Goal: Information Seeking & Learning: Obtain resource

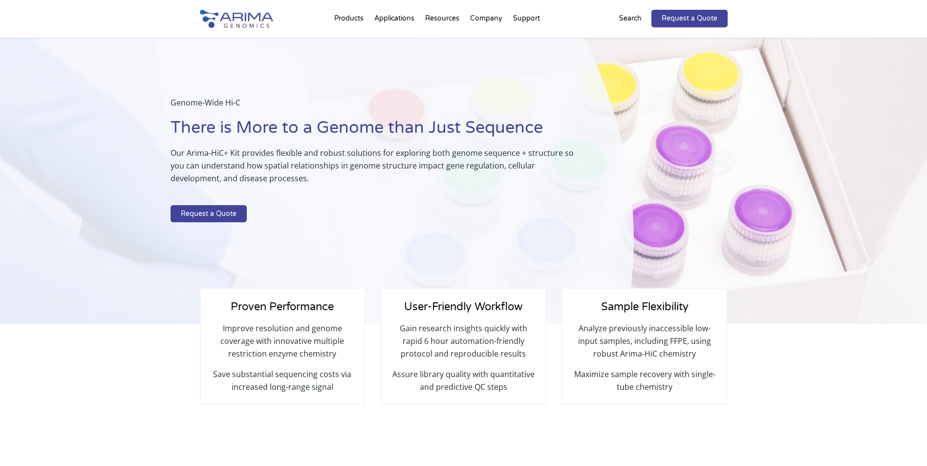
click at [233, 14] on img at bounding box center [236, 19] width 73 height 18
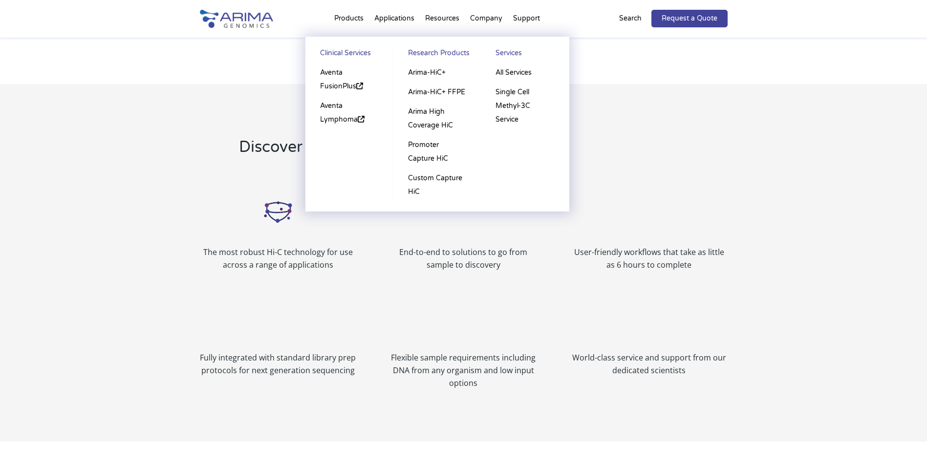
scroll to position [977, 0]
click at [431, 72] on link "Arima-HiC+" at bounding box center [437, 73] width 68 height 20
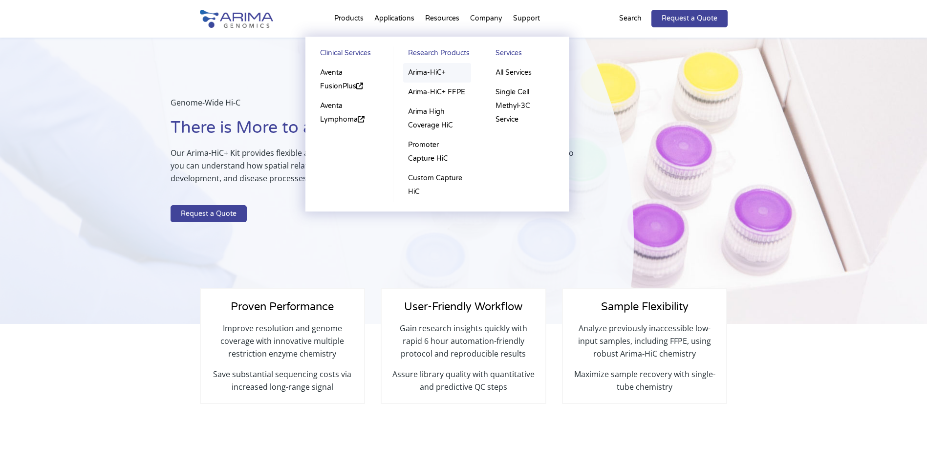
click at [437, 73] on link "Arima-HiC+" at bounding box center [437, 73] width 68 height 20
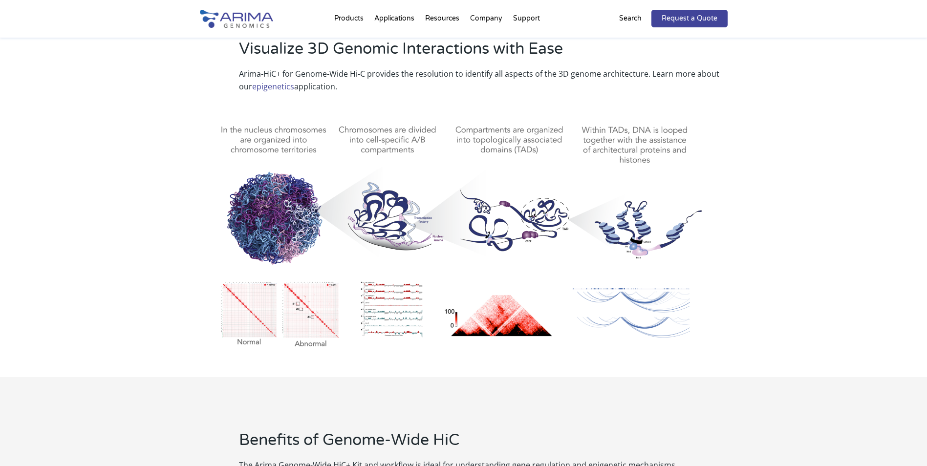
scroll to position [430, 0]
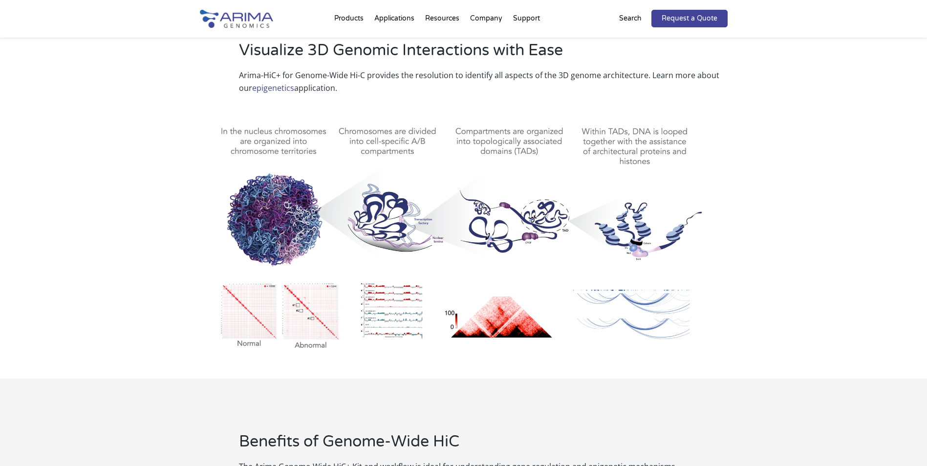
click at [761, 123] on div "Visualize 3D Genomic Interactions with Ease Arima-HiC+ for Genome-Wide Hi-C pro…" at bounding box center [463, 202] width 927 height 352
click at [772, 122] on div "Visualize 3D Genomic Interactions with Ease Arima-HiC+ for Genome-Wide Hi-C pro…" at bounding box center [463, 202] width 927 height 352
click at [833, 159] on div "Visualize 3D Genomic Interactions with Ease Arima-HiC+ for Genome-Wide Hi-C pro…" at bounding box center [463, 202] width 927 height 352
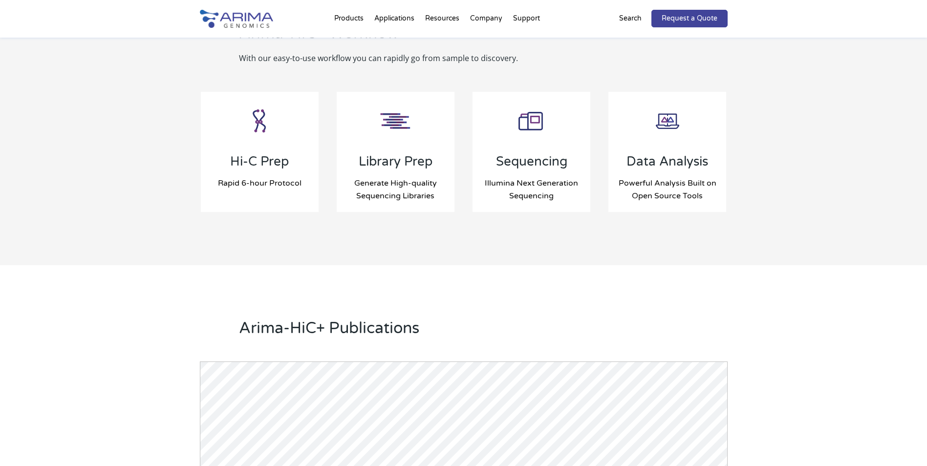
scroll to position [1016, 0]
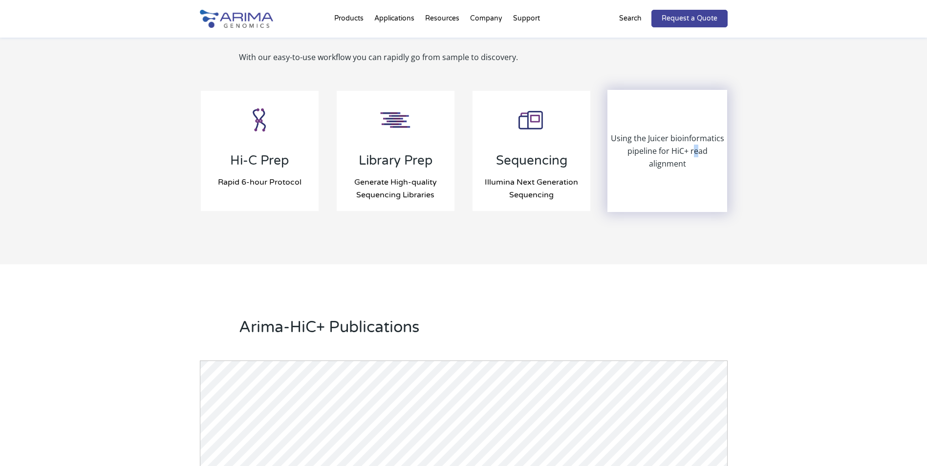
click at [676, 154] on p "Using the Juicer bioinformatics pipeline for HiC+ read alignment" at bounding box center [667, 151] width 118 height 38
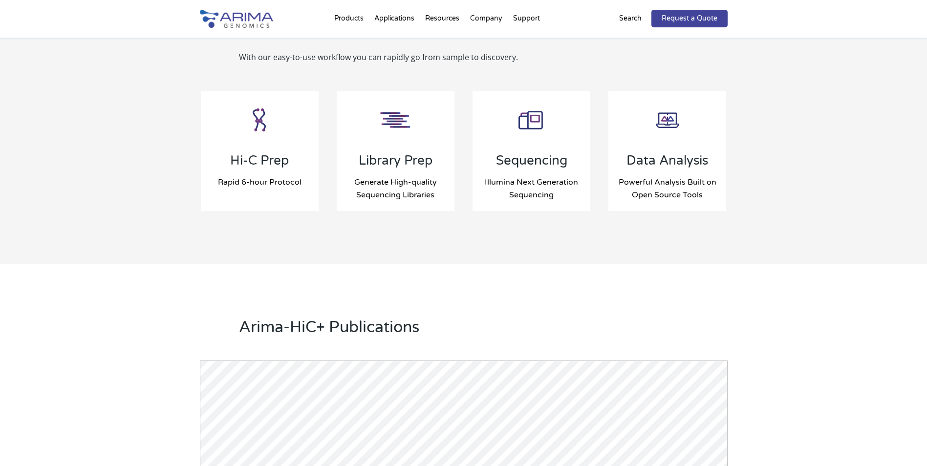
drag, startPoint x: 676, startPoint y: 154, endPoint x: 831, endPoint y: 216, distance: 166.7
click at [840, 214] on div "Benefits of Genome-Wide HiC The Arima Genome-Wide HiC+ Kit and workflow is idea…" at bounding box center [463, 28] width 927 height 472
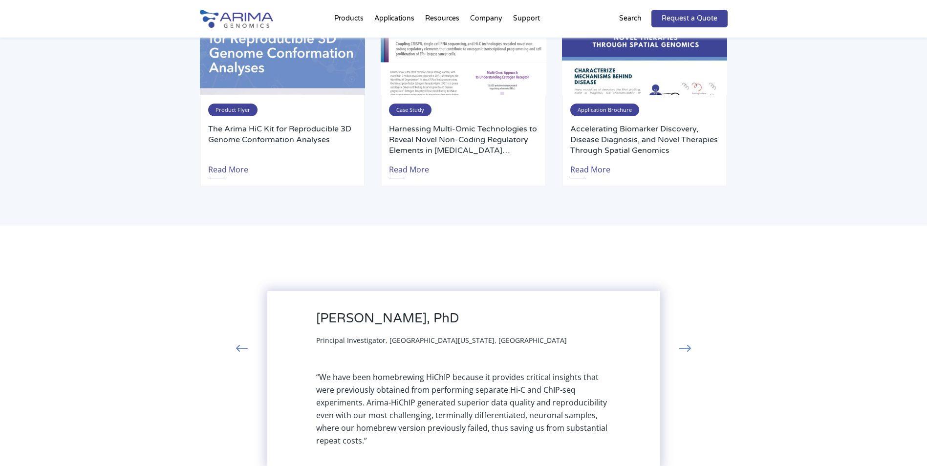
scroll to position [1965, 0]
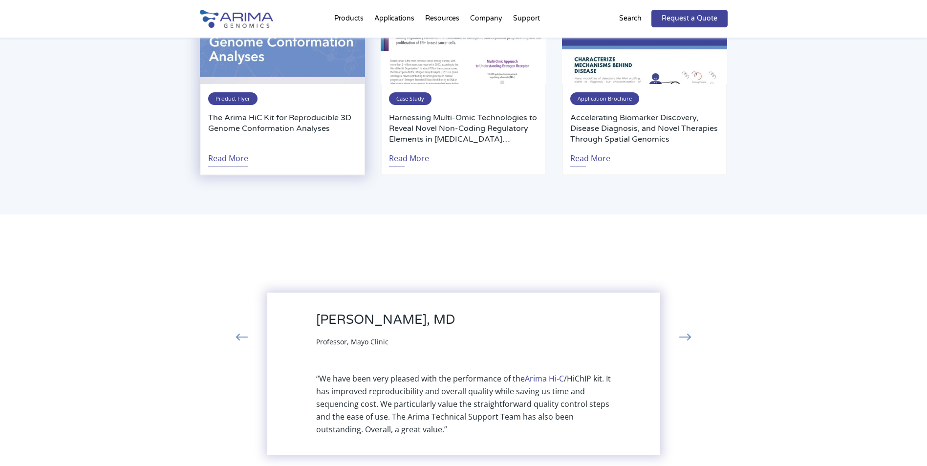
click at [224, 159] on link "Read More" at bounding box center [228, 156] width 40 height 22
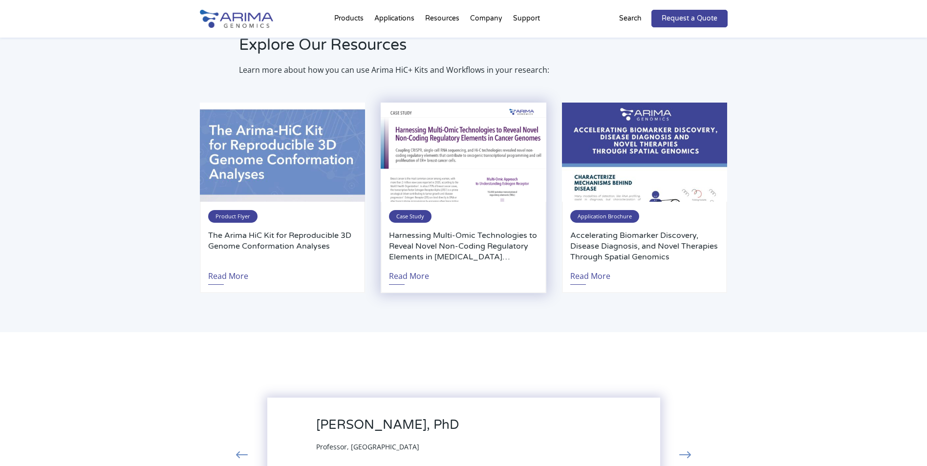
scroll to position [1847, 0]
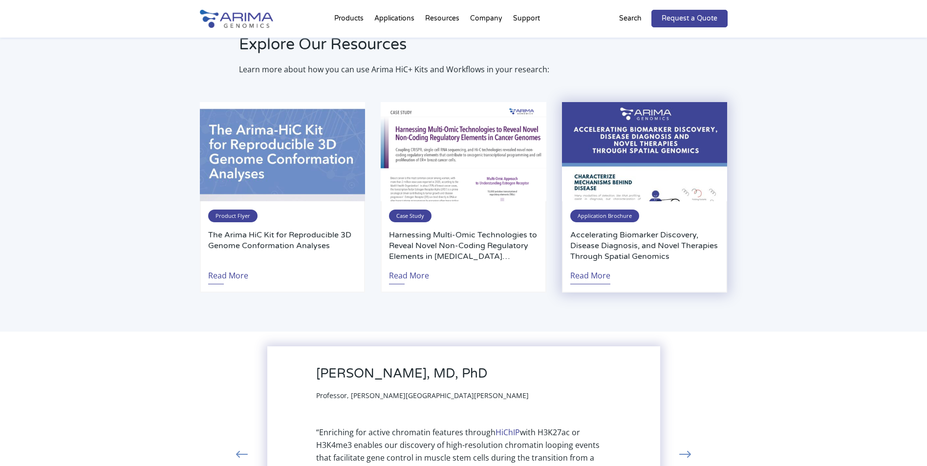
click at [592, 273] on link "Read More" at bounding box center [590, 273] width 40 height 22
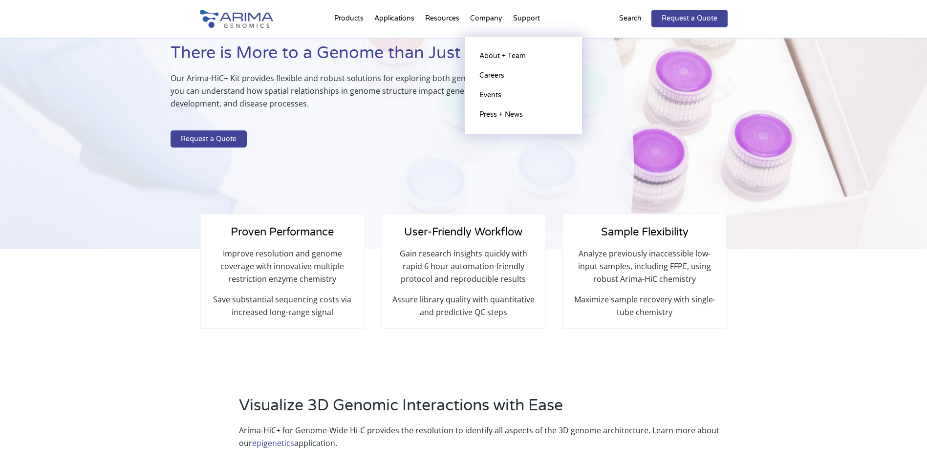
scroll to position [67, 0]
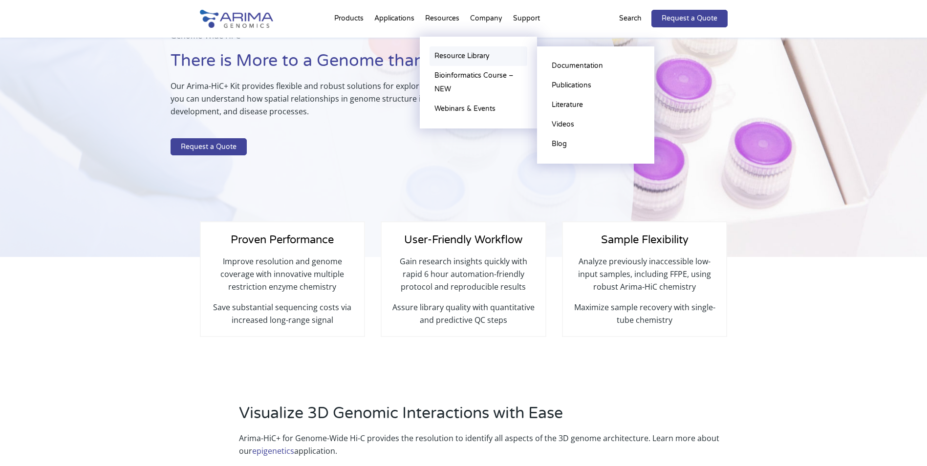
click at [470, 56] on link "Resource Library" at bounding box center [479, 56] width 98 height 20
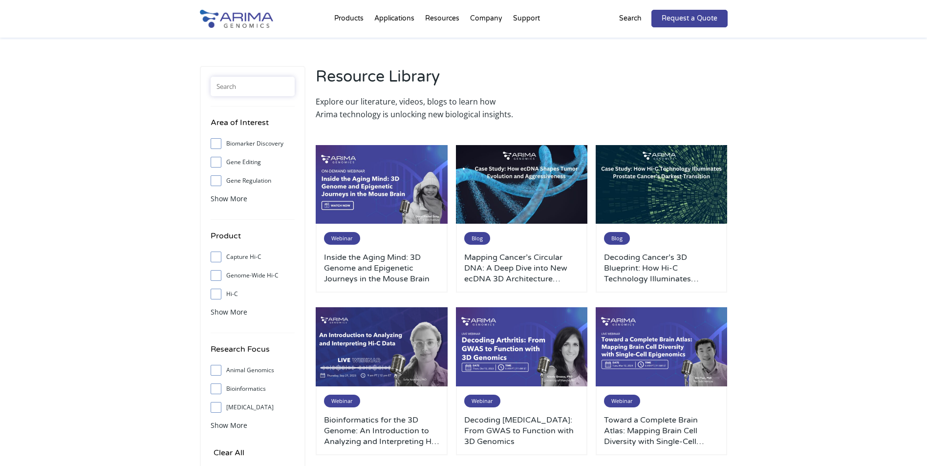
click at [254, 93] on input "text" at bounding box center [253, 87] width 84 height 20
paste input "hic+"
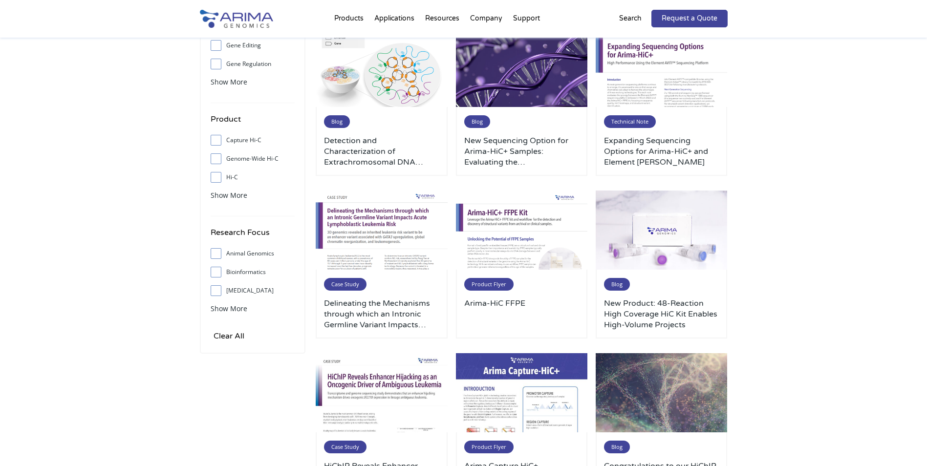
scroll to position [117, 0]
type input "hic+"
click at [214, 272] on input "Bioinformatics" at bounding box center [216, 271] width 6 height 6
checkbox input "true"
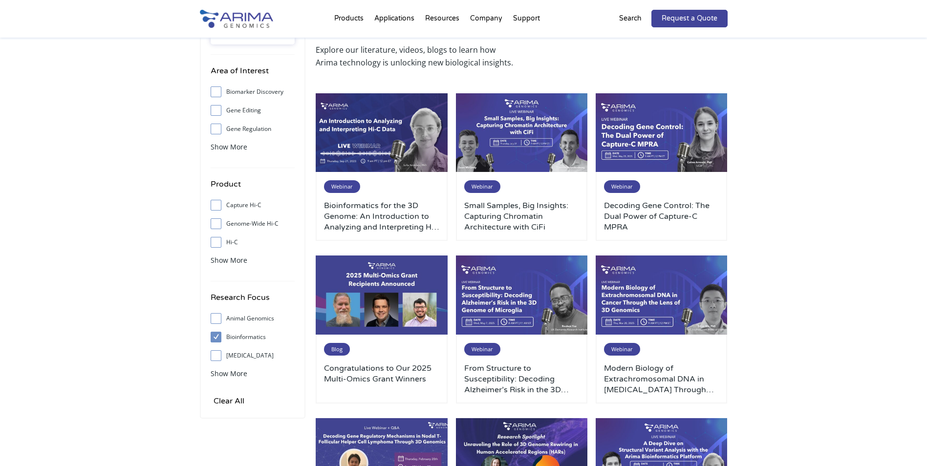
scroll to position [0, 0]
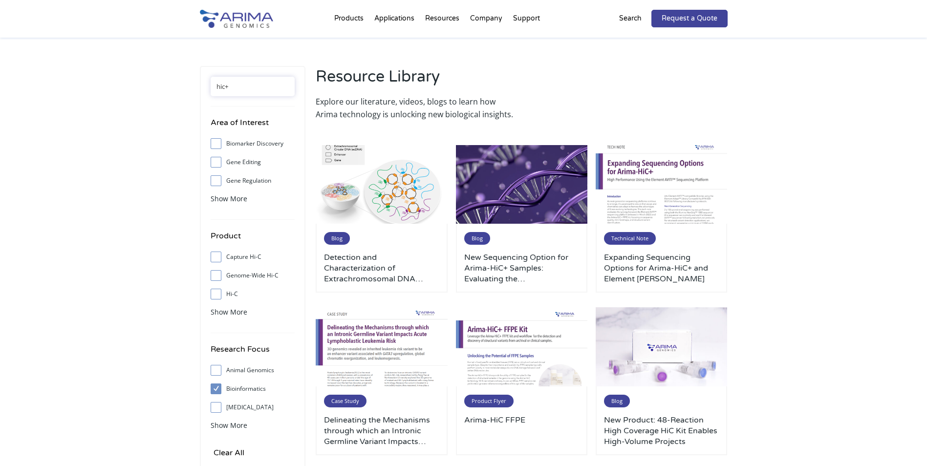
click at [255, 90] on input "hic+" at bounding box center [253, 87] width 84 height 20
click at [231, 312] on span "Show More" at bounding box center [229, 311] width 37 height 9
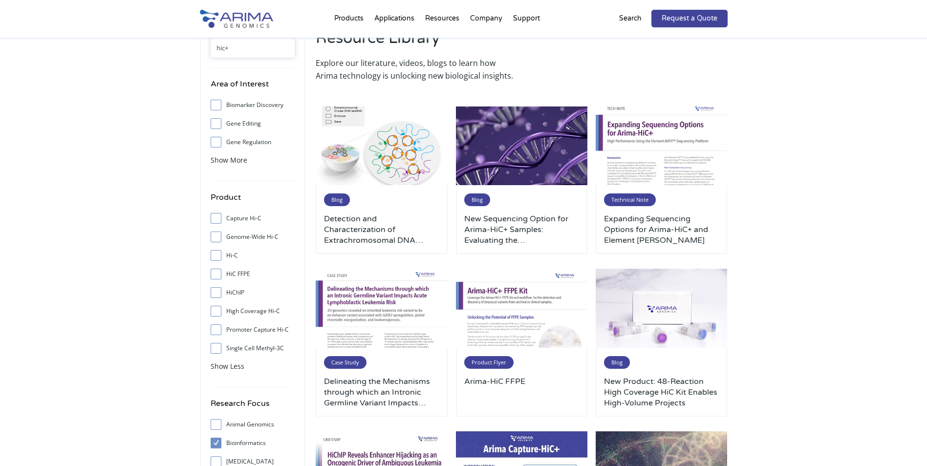
scroll to position [39, 0]
click at [218, 259] on span at bounding box center [219, 255] width 16 height 11
click at [218, 258] on input "Hi-C" at bounding box center [216, 255] width 6 height 6
checkbox input "true"
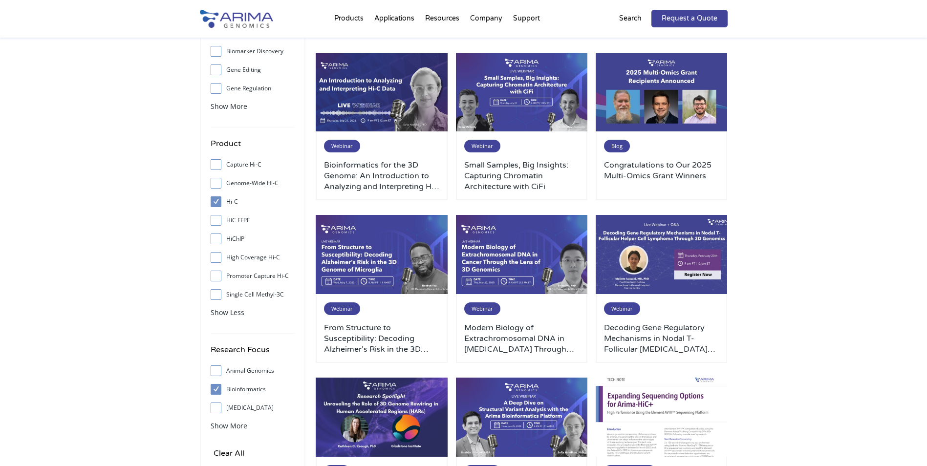
scroll to position [0, 0]
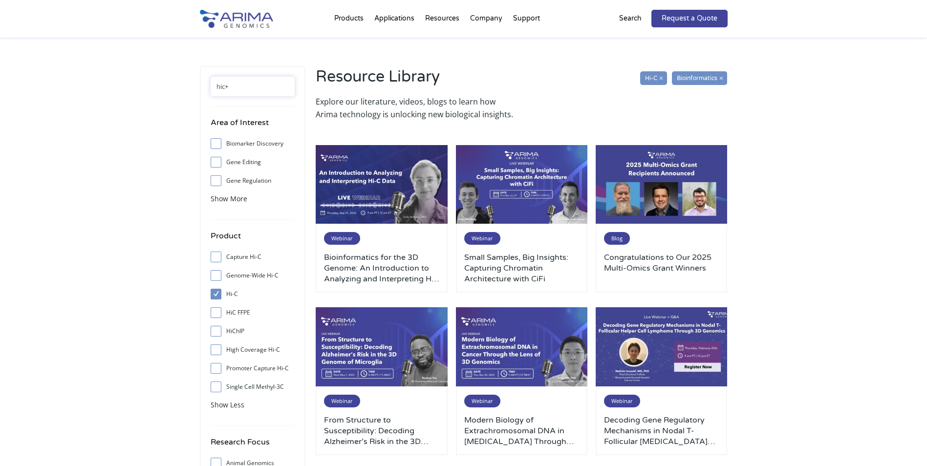
click at [232, 199] on span "Show More" at bounding box center [229, 198] width 37 height 9
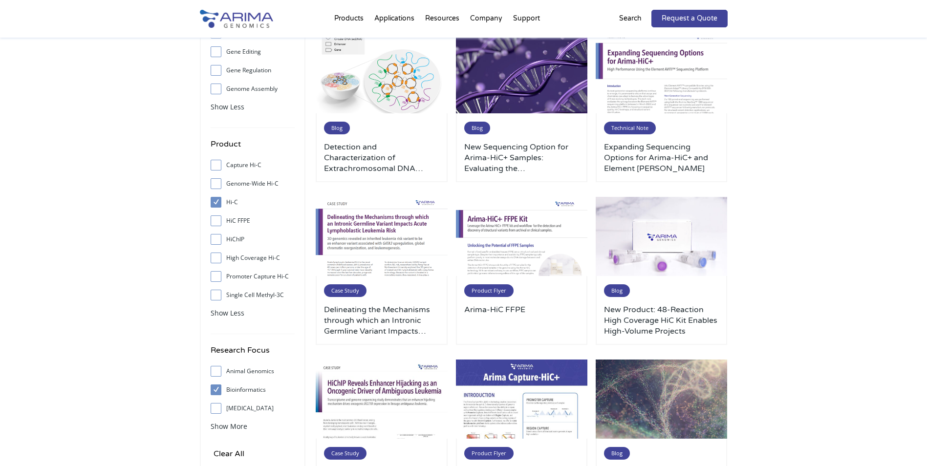
scroll to position [117, 0]
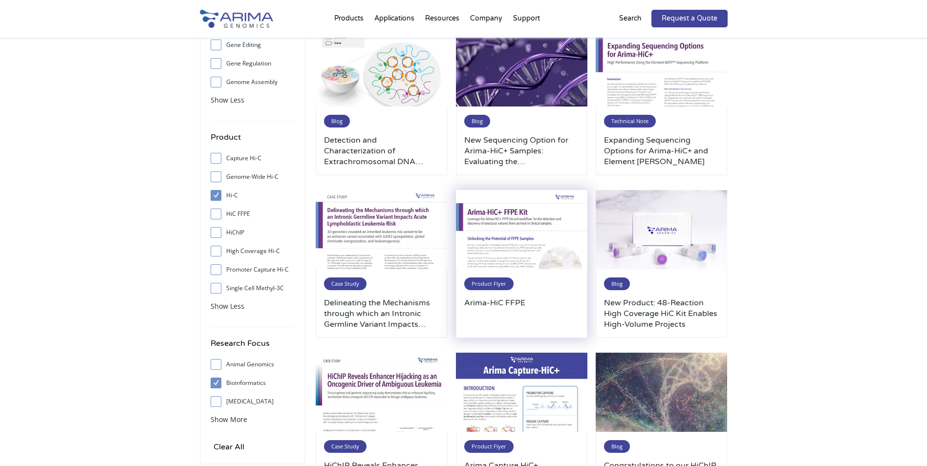
click at [501, 222] on img at bounding box center [522, 229] width 132 height 79
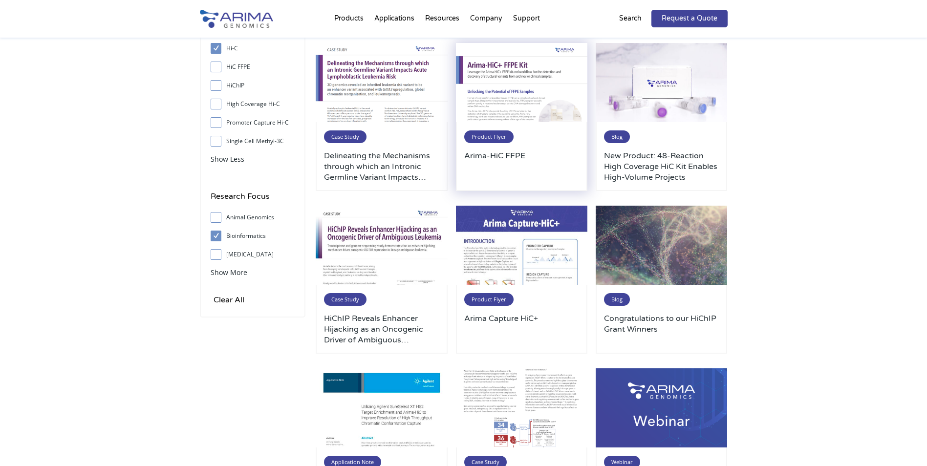
scroll to position [274, 0]
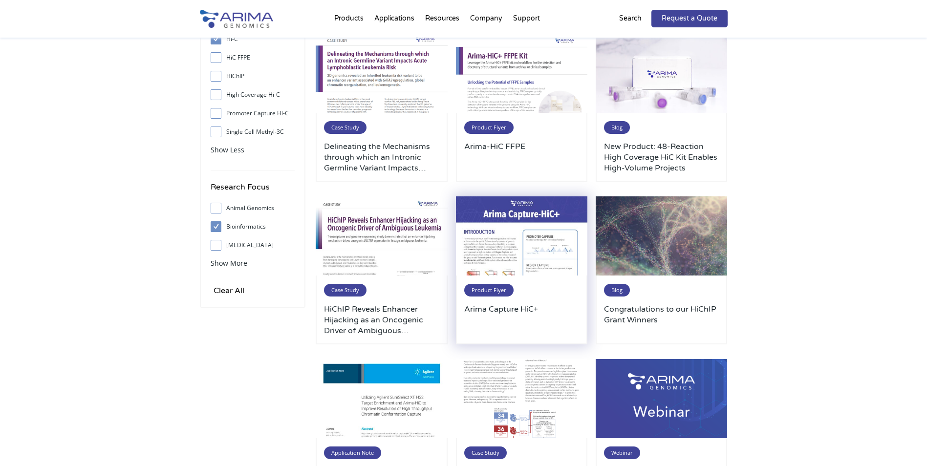
click at [526, 233] on img at bounding box center [522, 235] width 132 height 79
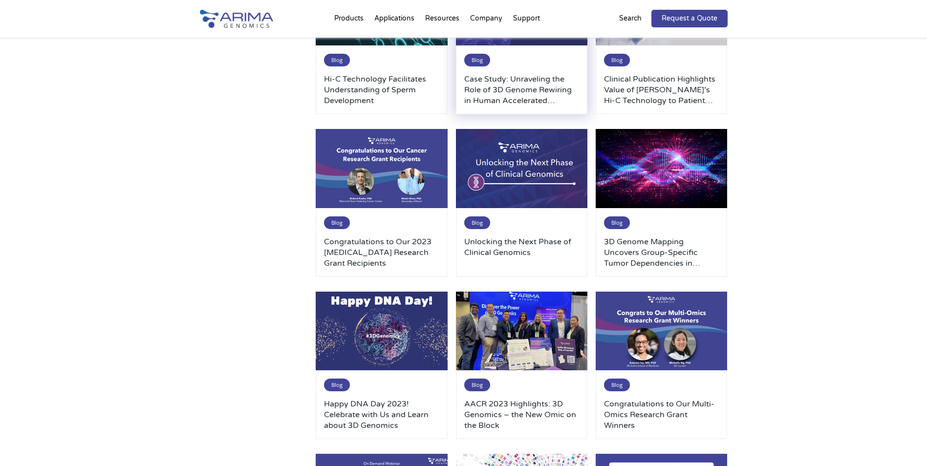
scroll to position [1329, 0]
